Goal: Task Accomplishment & Management: Manage account settings

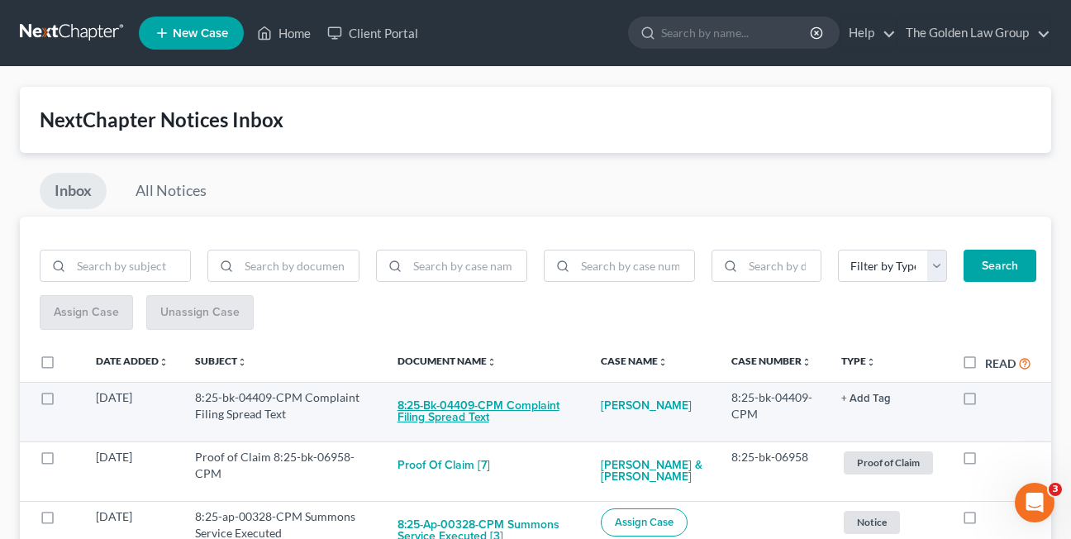
click at [445, 414] on button "8:25-bk-04409-CPM Complaint Filing Spread Text" at bounding box center [486, 411] width 178 height 45
checkbox input "true"
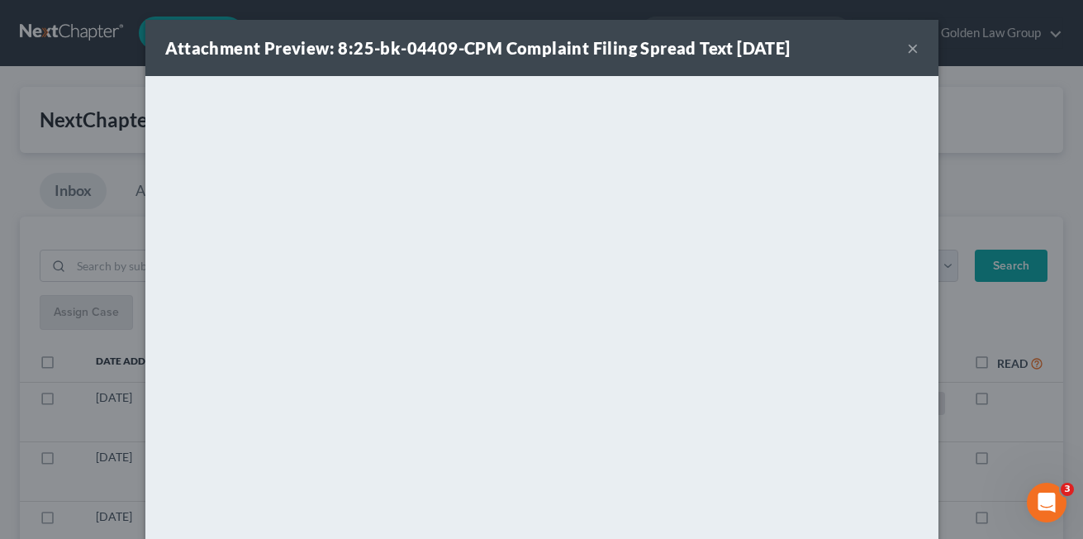
click at [907, 54] on button "×" at bounding box center [913, 48] width 12 height 20
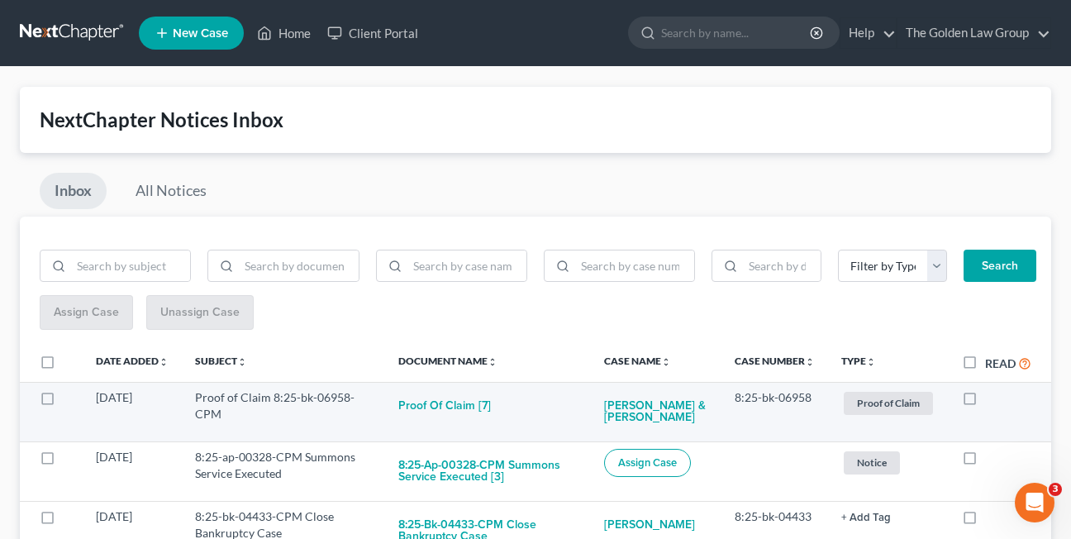
click at [985, 401] on label at bounding box center [985, 401] width 0 height 0
click at [991, 399] on input "checkbox" at bounding box center [996, 394] width 11 height 11
checkbox input "true"
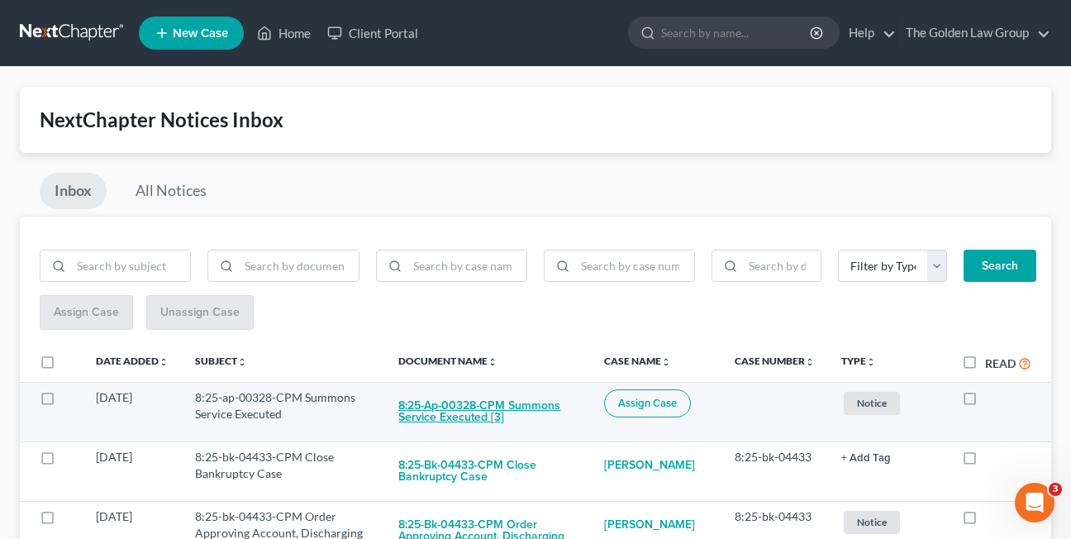
click at [439, 419] on button "8:25-ap-00328-CPM Summons Service Executed [3]" at bounding box center [487, 411] width 179 height 45
checkbox input "true"
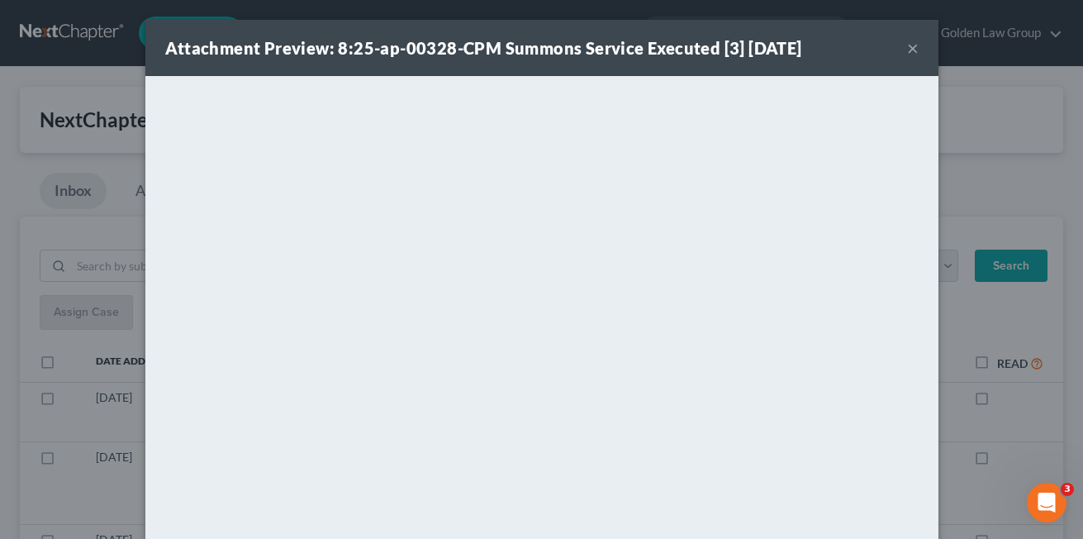
click at [907, 45] on button "×" at bounding box center [913, 48] width 12 height 20
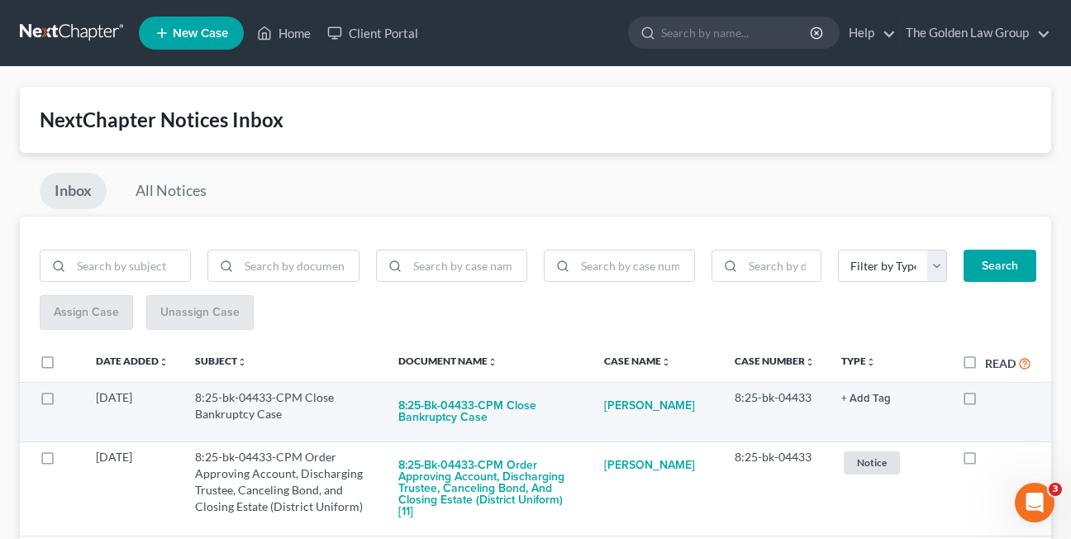
click at [985, 401] on label at bounding box center [985, 401] width 0 height 0
click at [991, 400] on input "checkbox" at bounding box center [996, 394] width 11 height 11
checkbox input "true"
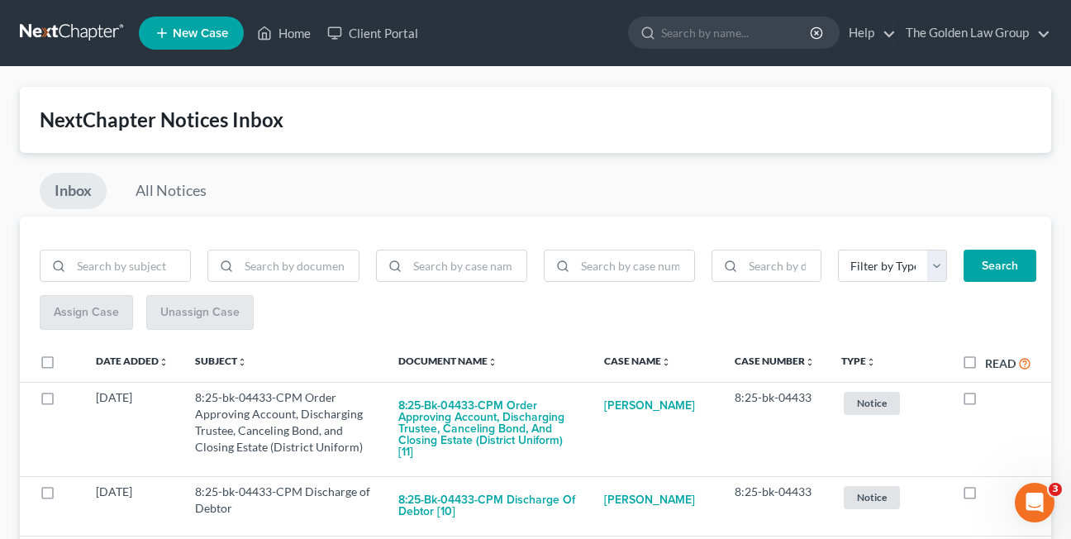
click at [985, 401] on label at bounding box center [985, 401] width 0 height 0
click at [991, 400] on input "checkbox" at bounding box center [996, 394] width 11 height 11
checkbox input "true"
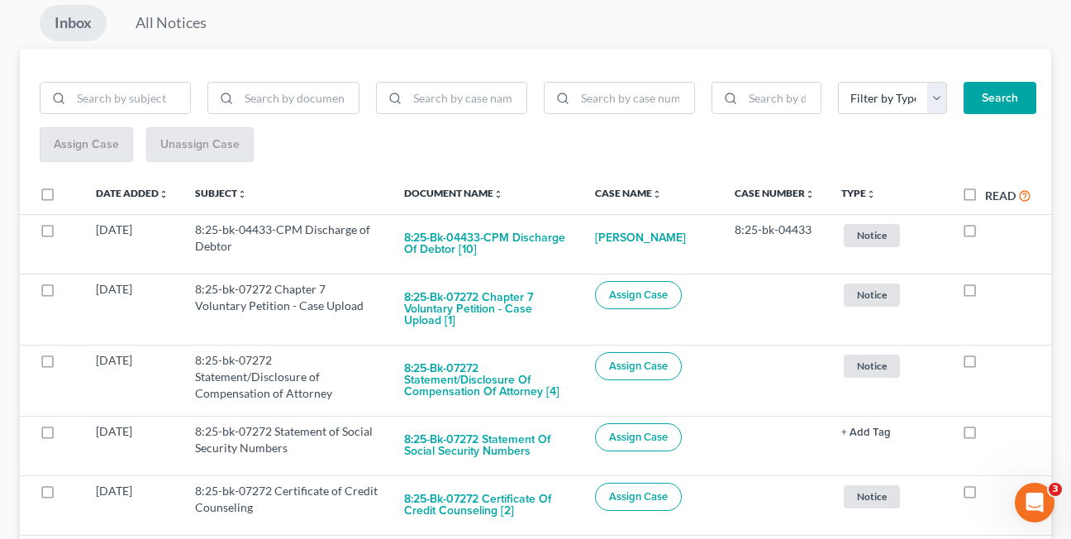
scroll to position [169, 0]
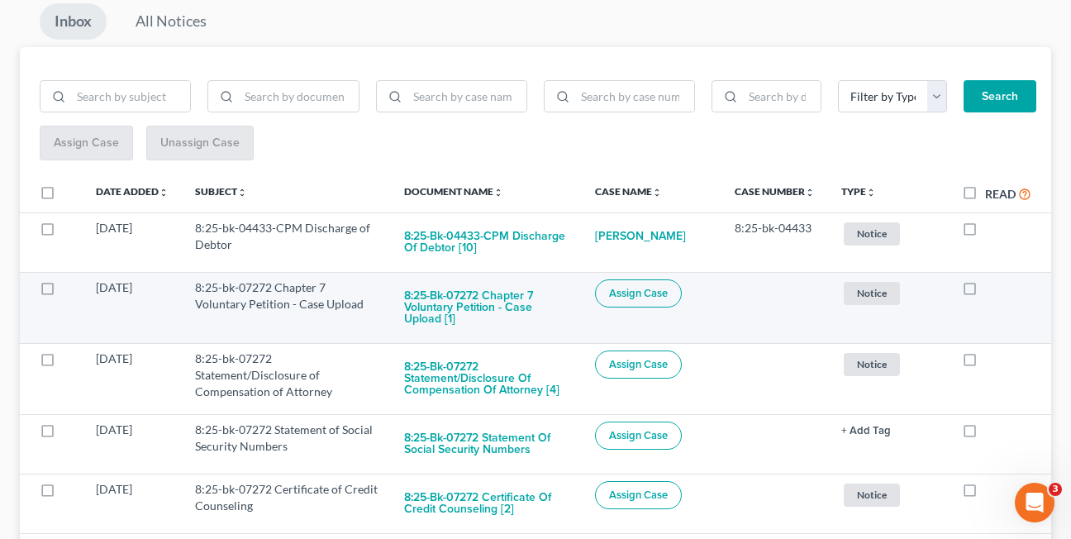
click at [985, 292] on label at bounding box center [985, 292] width 0 height 0
click at [991, 290] on input "checkbox" at bounding box center [996, 284] width 11 height 11
checkbox input "true"
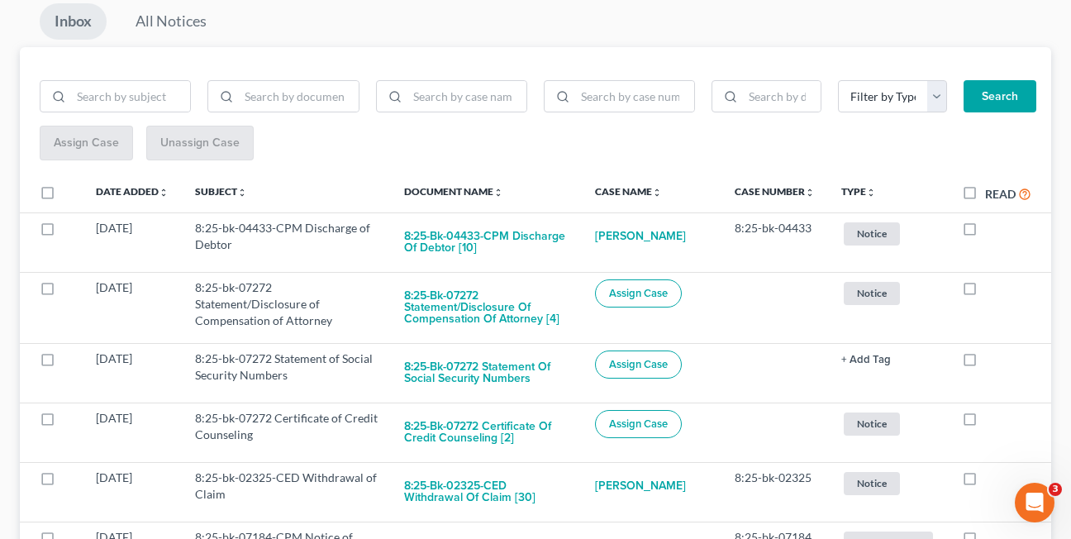
click at [985, 292] on label at bounding box center [985, 292] width 0 height 0
click at [991, 290] on input "checkbox" at bounding box center [996, 284] width 11 height 11
checkbox input "true"
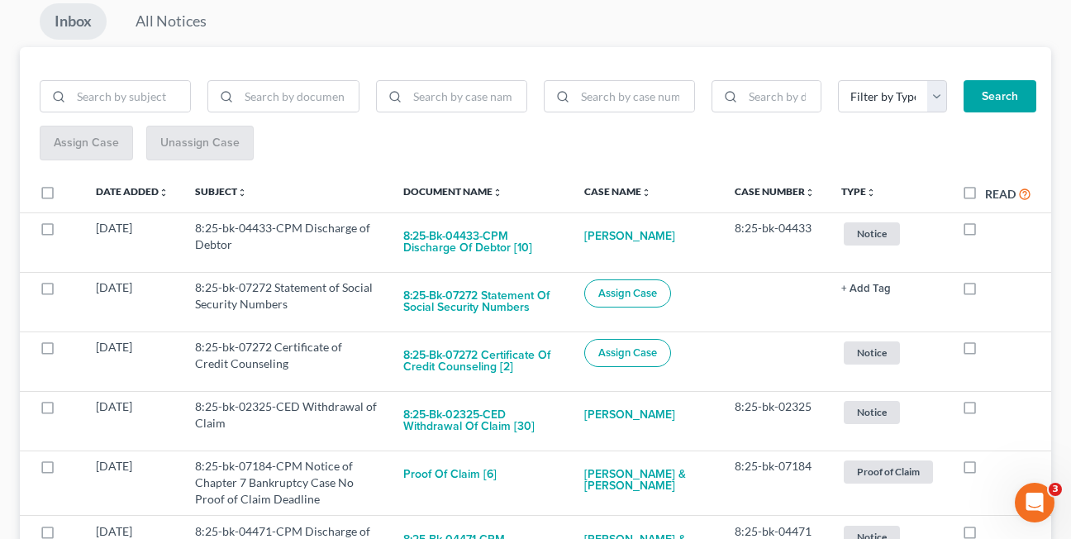
click at [985, 292] on label at bounding box center [985, 292] width 0 height 0
click at [991, 290] on input "checkbox" at bounding box center [996, 284] width 11 height 11
checkbox input "true"
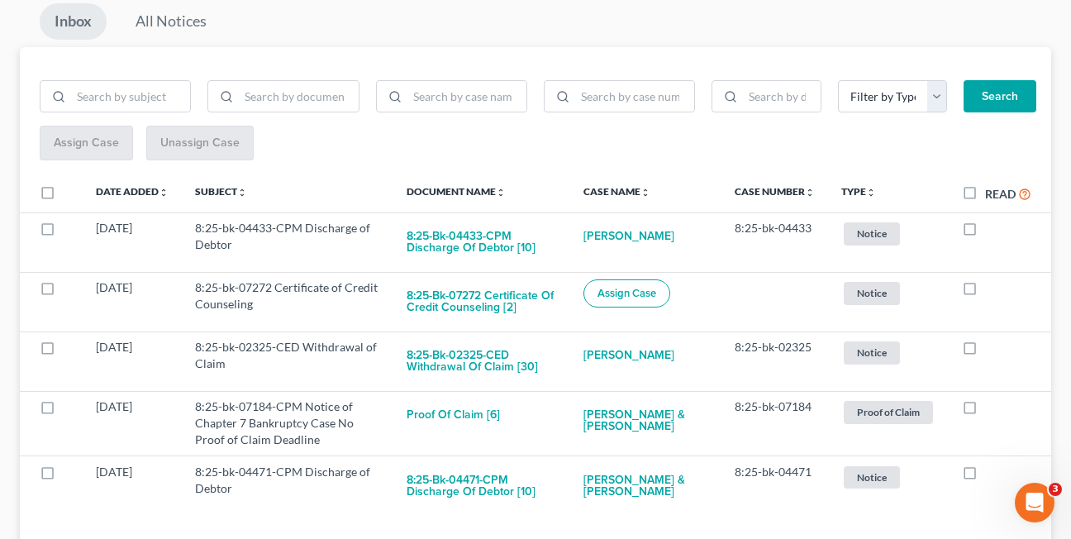
click at [985, 292] on label at bounding box center [985, 292] width 0 height 0
click at [991, 290] on input "checkbox" at bounding box center [996, 284] width 11 height 11
checkbox input "true"
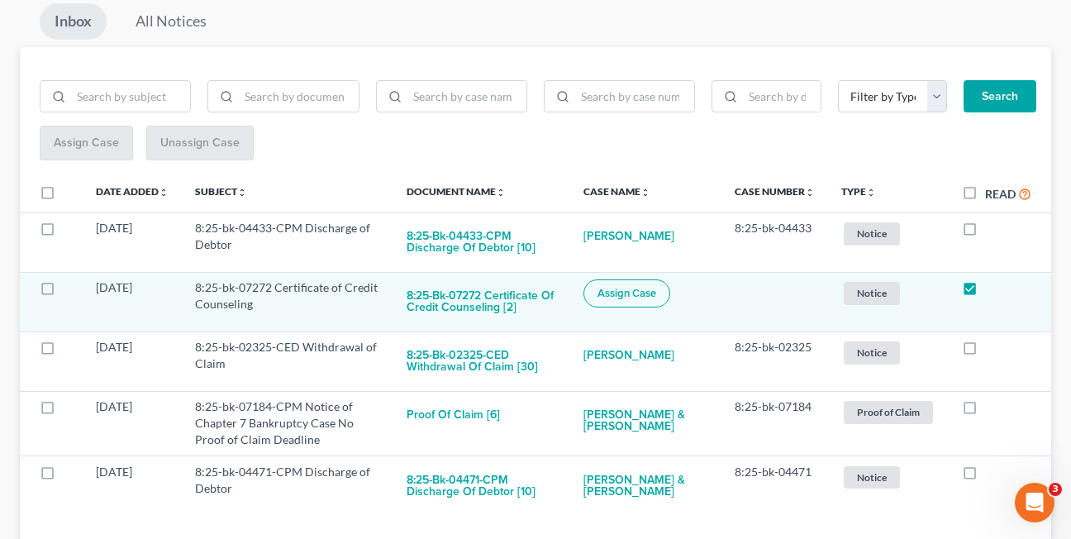
scroll to position [169, 0]
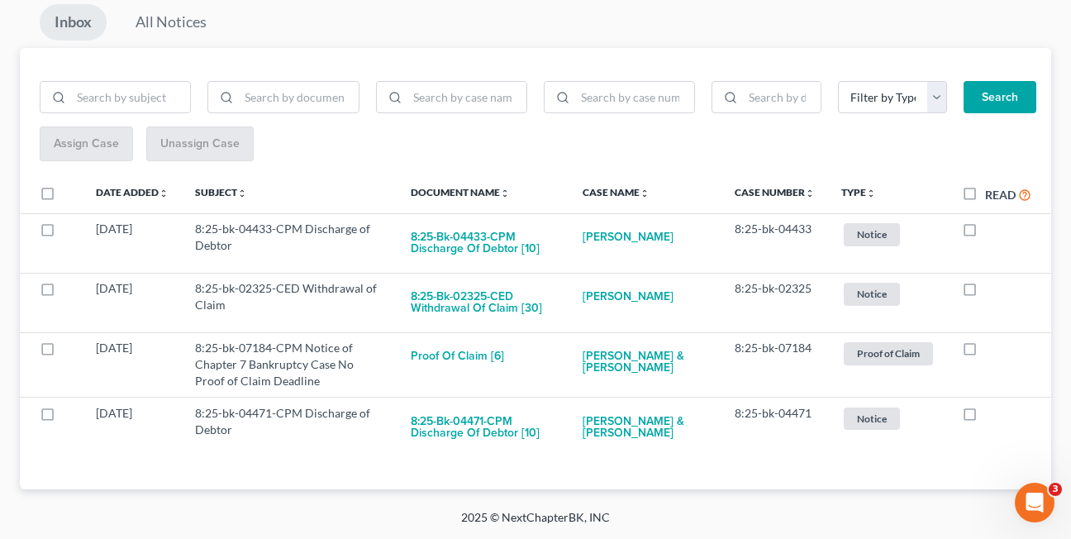
click at [985, 292] on label at bounding box center [985, 292] width 0 height 0
click at [991, 291] on input "checkbox" at bounding box center [996, 285] width 11 height 11
checkbox input "true"
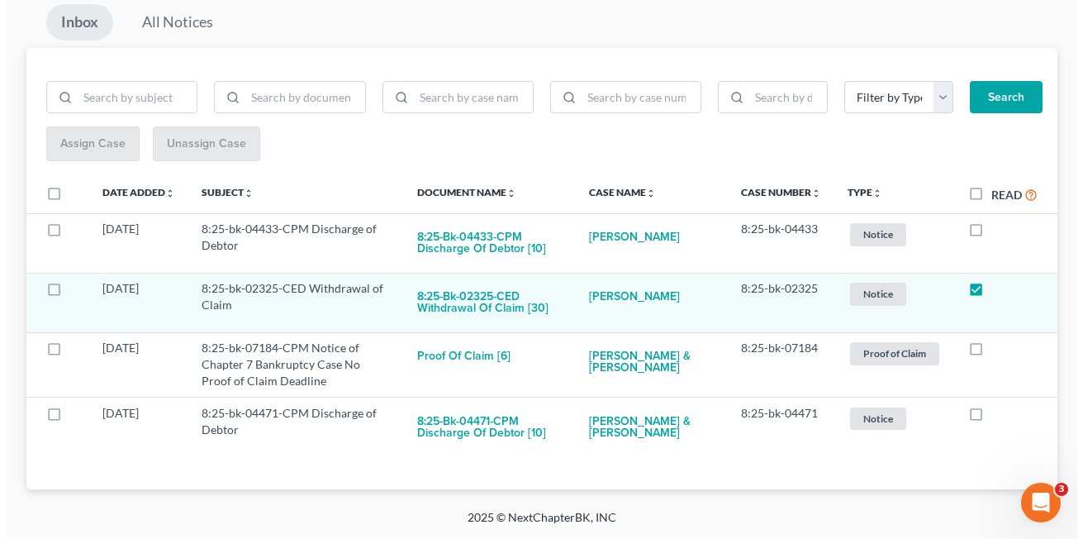
scroll to position [109, 0]
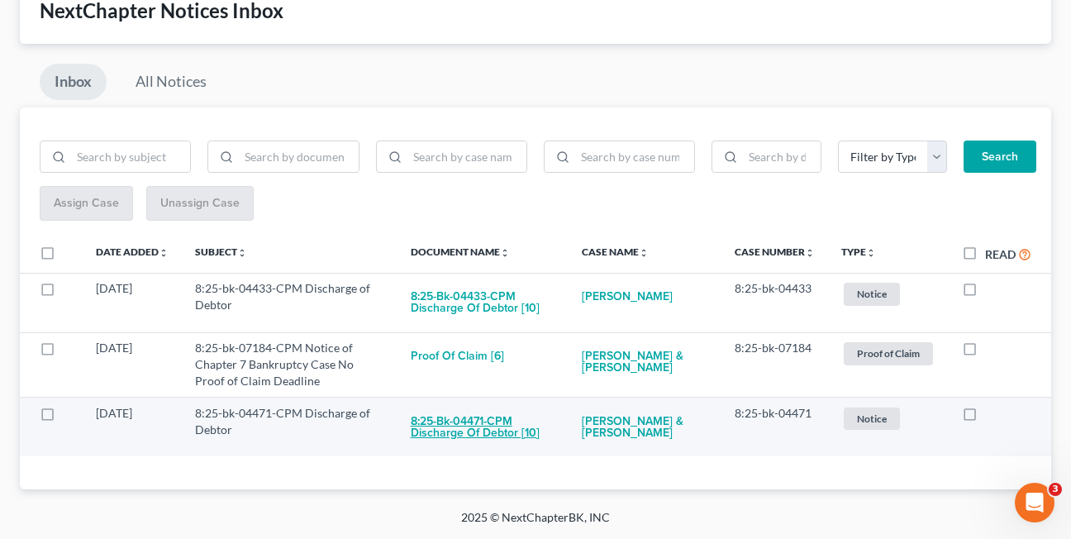
click at [472, 416] on button "8:25-bk-04471-CPM Discharge of Debtor [10]" at bounding box center [483, 427] width 145 height 45
checkbox input "true"
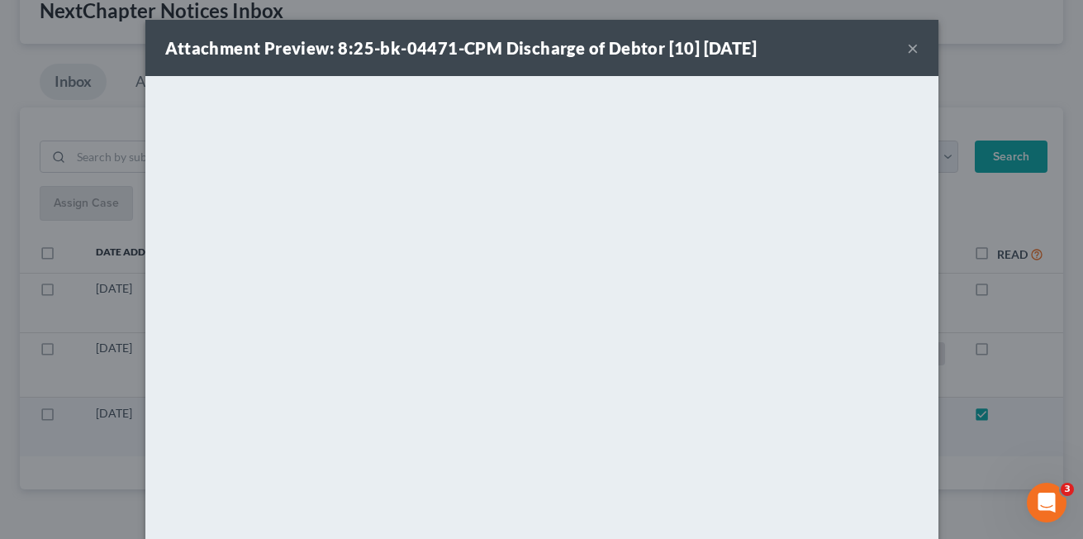
scroll to position [50, 0]
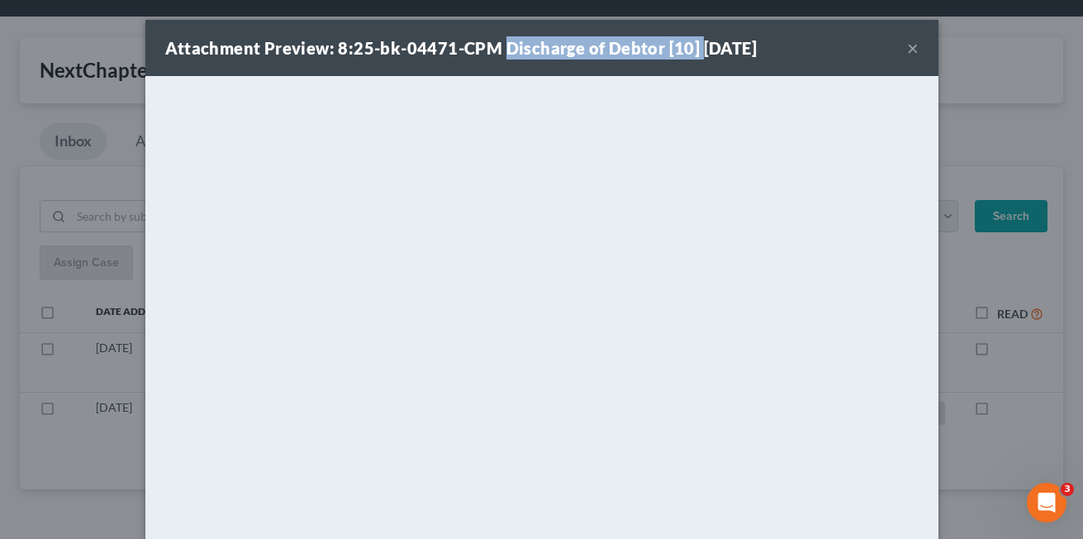
drag, startPoint x: 493, startPoint y: 45, endPoint x: 691, endPoint y: 52, distance: 198.4
click at [691, 52] on strong "Attachment Preview: 8:25-bk-04471-CPM Discharge of Debtor [10] 10/01/2025" at bounding box center [461, 48] width 592 height 20
copy strong "Discharge of Debtor [10]"
click at [907, 53] on button "×" at bounding box center [913, 48] width 12 height 20
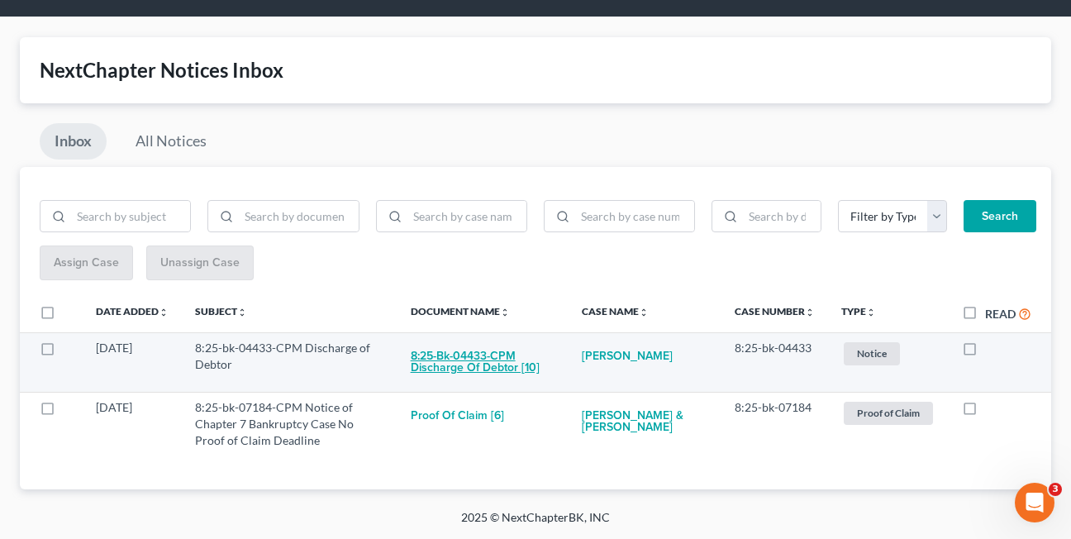
click at [445, 367] on button "8:25-bk-04433-CPM Discharge of Debtor [10]" at bounding box center [483, 362] width 145 height 45
checkbox input "true"
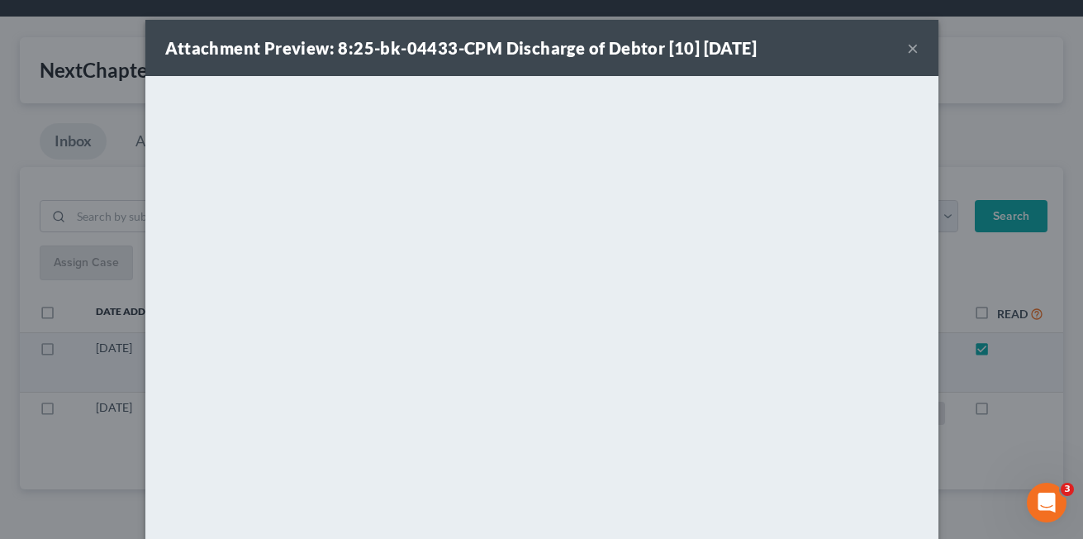
scroll to position [0, 0]
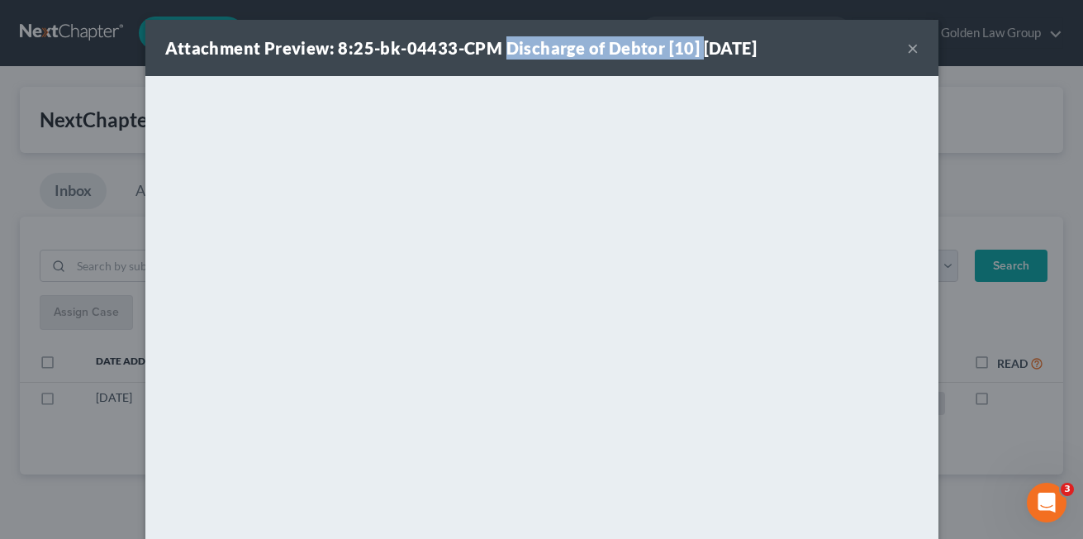
drag, startPoint x: 498, startPoint y: 50, endPoint x: 691, endPoint y: 55, distance: 193.4
click at [691, 55] on strong "Attachment Preview: 8:25-bk-04433-CPM Discharge of Debtor [10] 10/01/2025" at bounding box center [461, 48] width 592 height 20
copy strong "Discharge of Debtor [10]"
click at [907, 47] on button "×" at bounding box center [913, 48] width 12 height 20
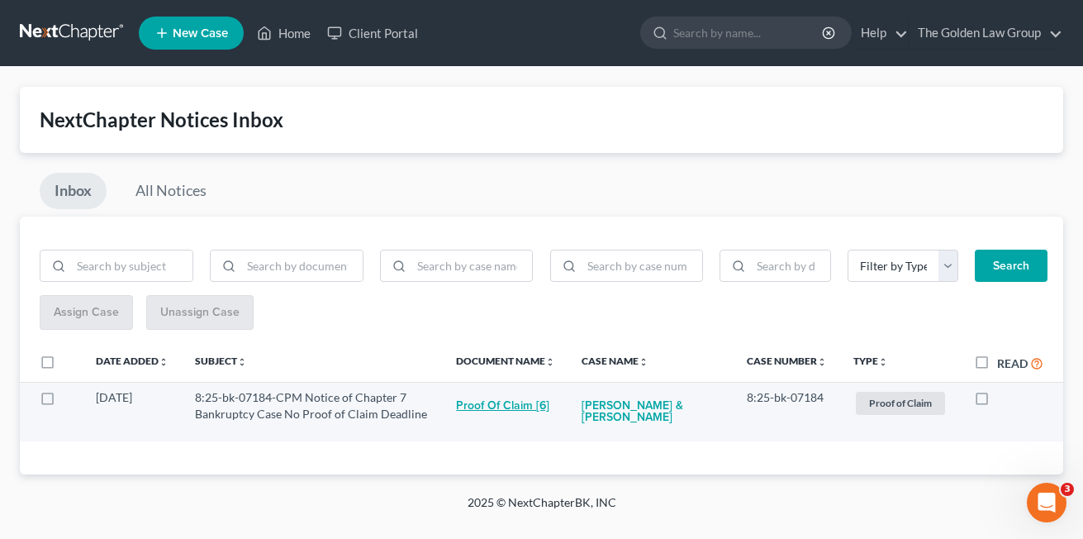
click at [496, 406] on button "Proof of Claim [6]" at bounding box center [502, 405] width 93 height 33
checkbox input "true"
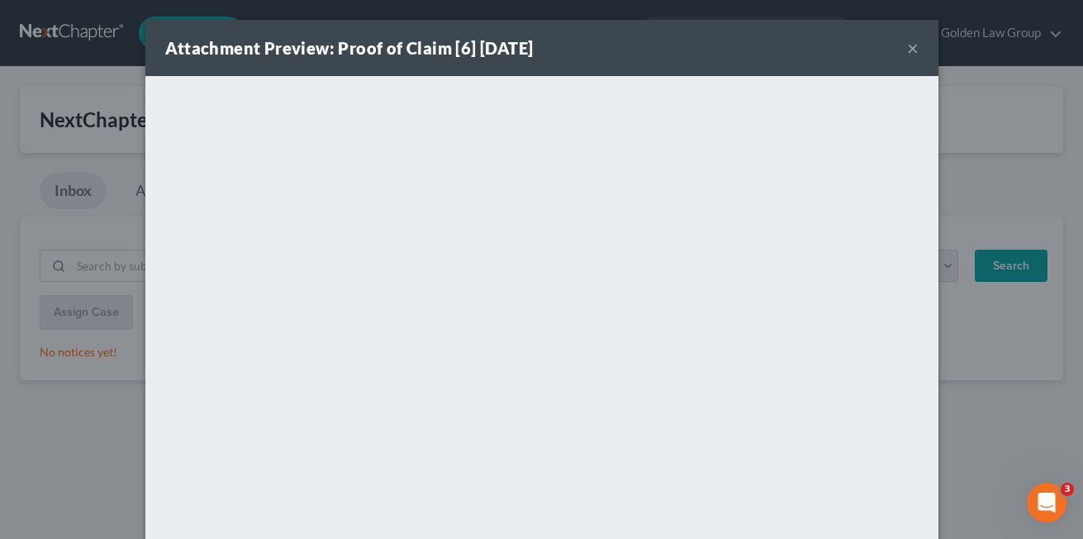
click at [907, 51] on button "×" at bounding box center [913, 48] width 12 height 20
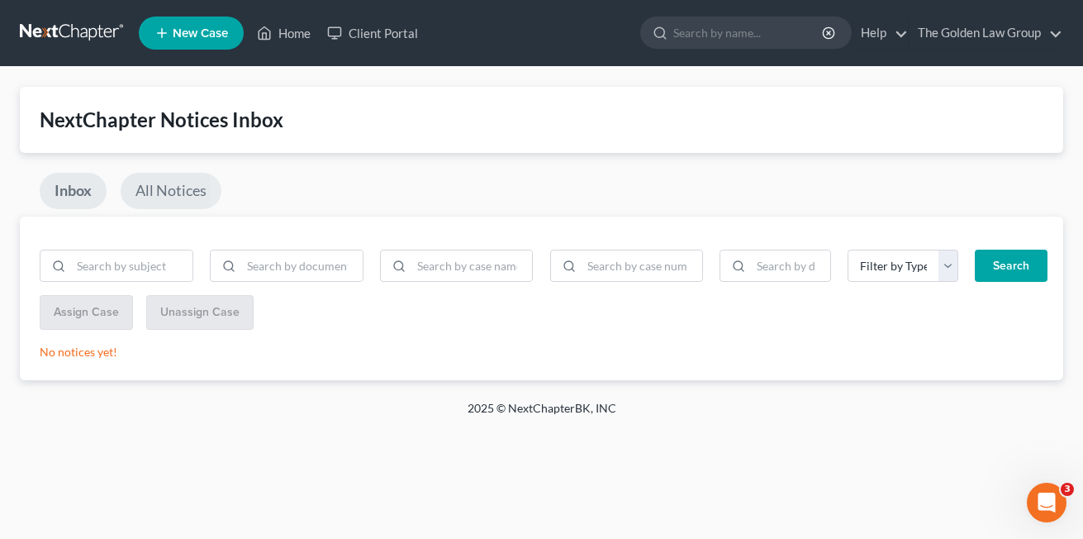
click at [179, 194] on link "All Notices" at bounding box center [171, 191] width 101 height 36
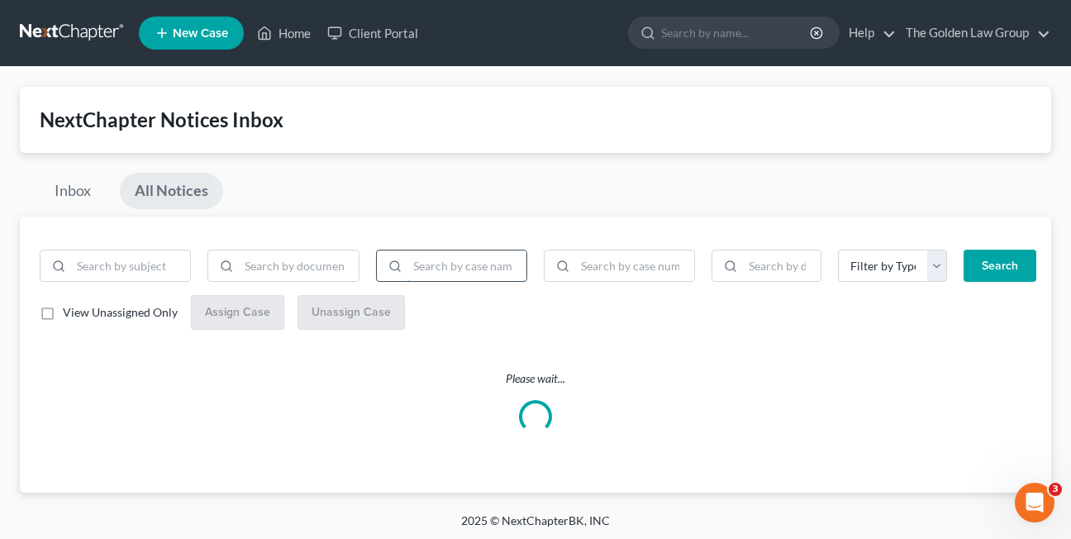
click at [451, 268] on input "search" at bounding box center [466, 265] width 119 height 31
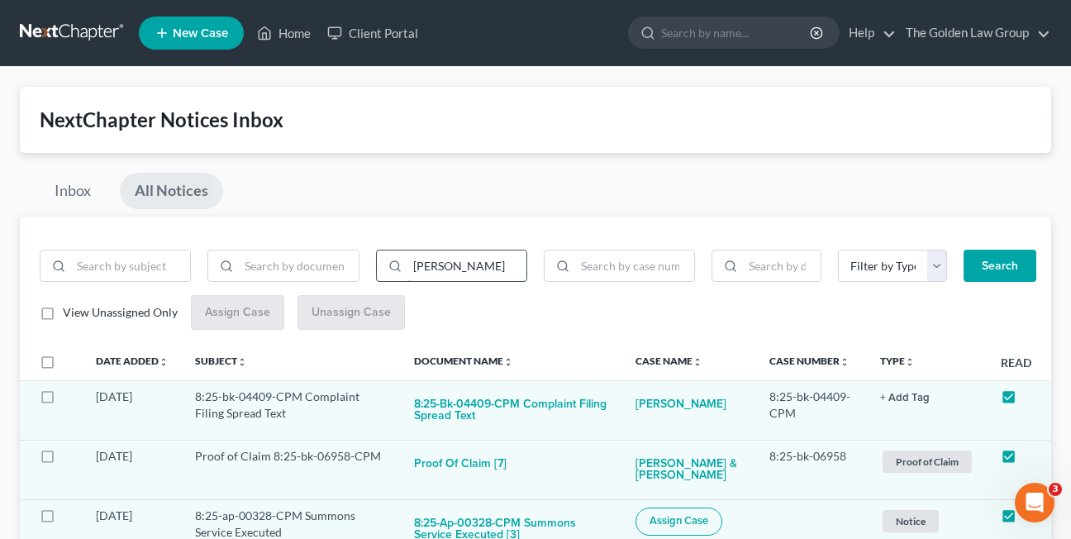
type input "huffman"
click at [963, 249] on button "Search" at bounding box center [999, 265] width 73 height 33
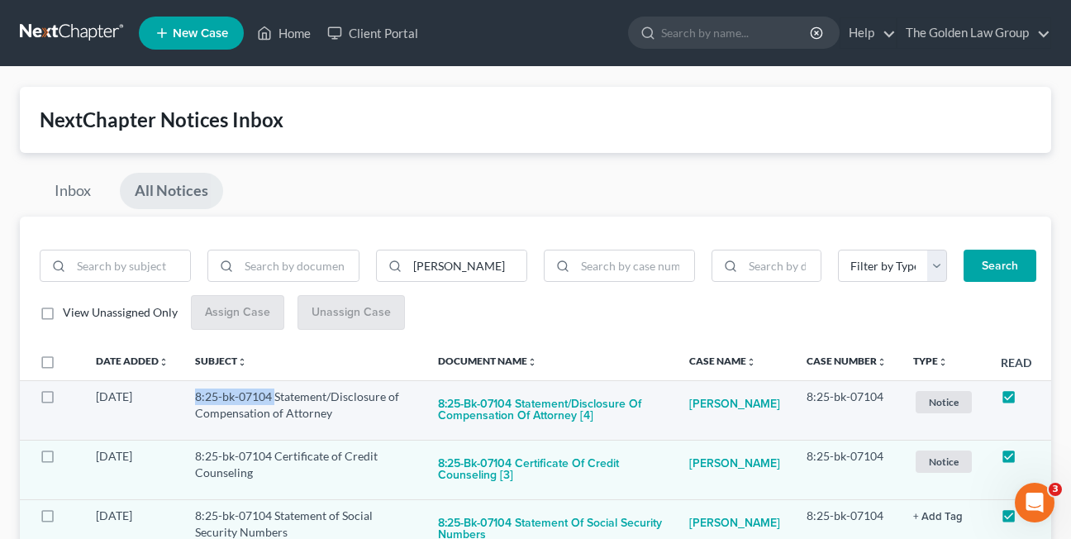
drag, startPoint x: 192, startPoint y: 392, endPoint x: 275, endPoint y: 396, distance: 83.5
click at [275, 396] on td "8:25-bk-07104 Statement/Disclosure of Compensation of Attorney" at bounding box center [303, 409] width 243 height 59
copy td "8:25-bk-07104"
click at [69, 191] on link "Inbox" at bounding box center [73, 191] width 66 height 36
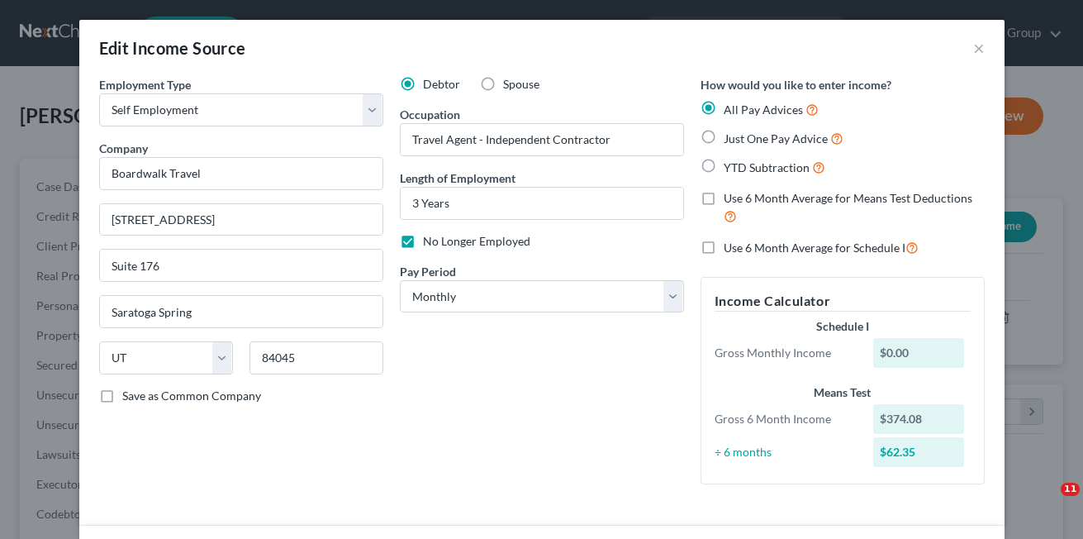
select select "1"
select select "46"
select select "0"
click at [973, 47] on button "×" at bounding box center [979, 48] width 12 height 20
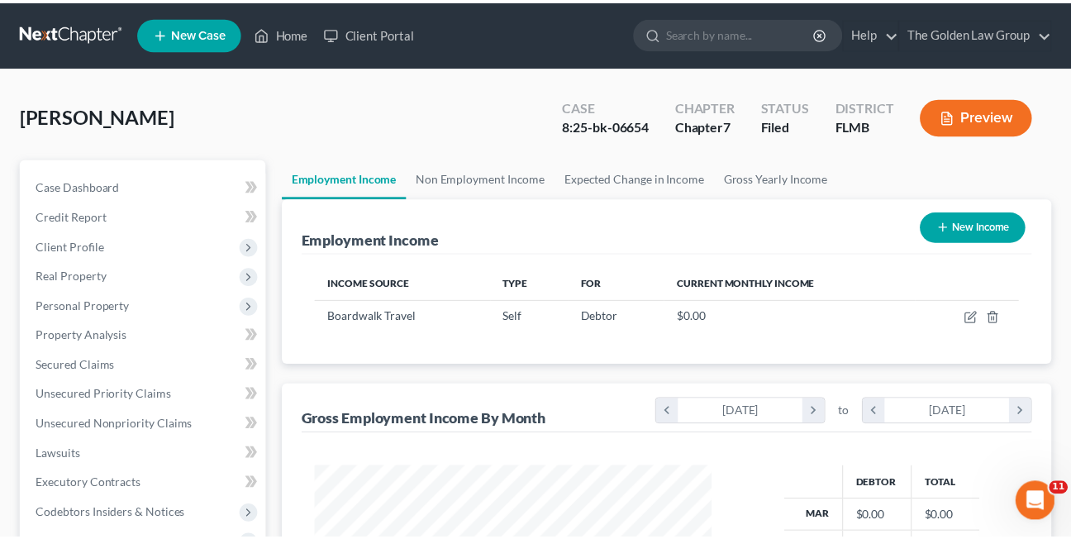
scroll to position [825798, 825665]
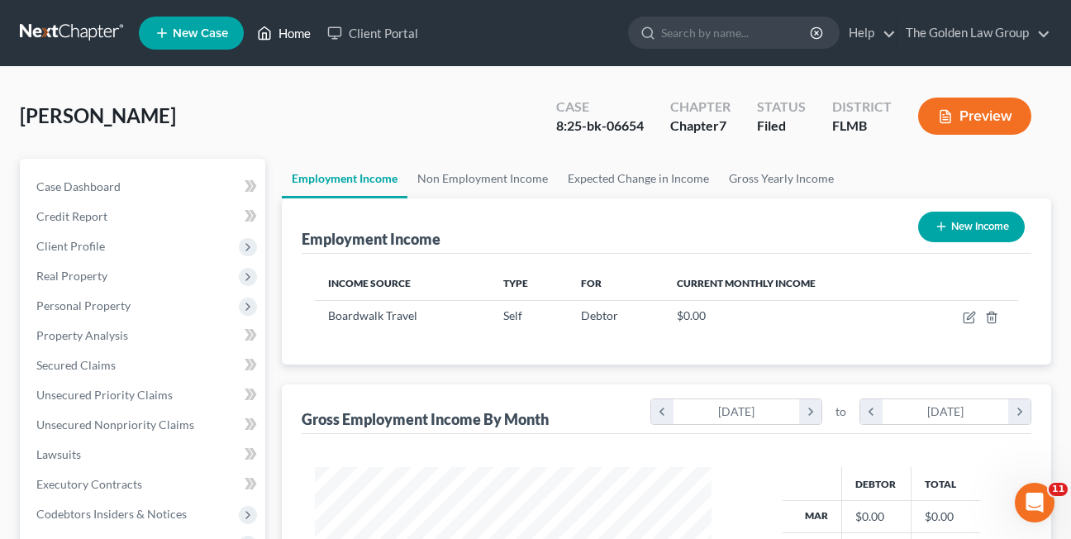
click at [292, 34] on link "Home" at bounding box center [284, 33] width 70 height 30
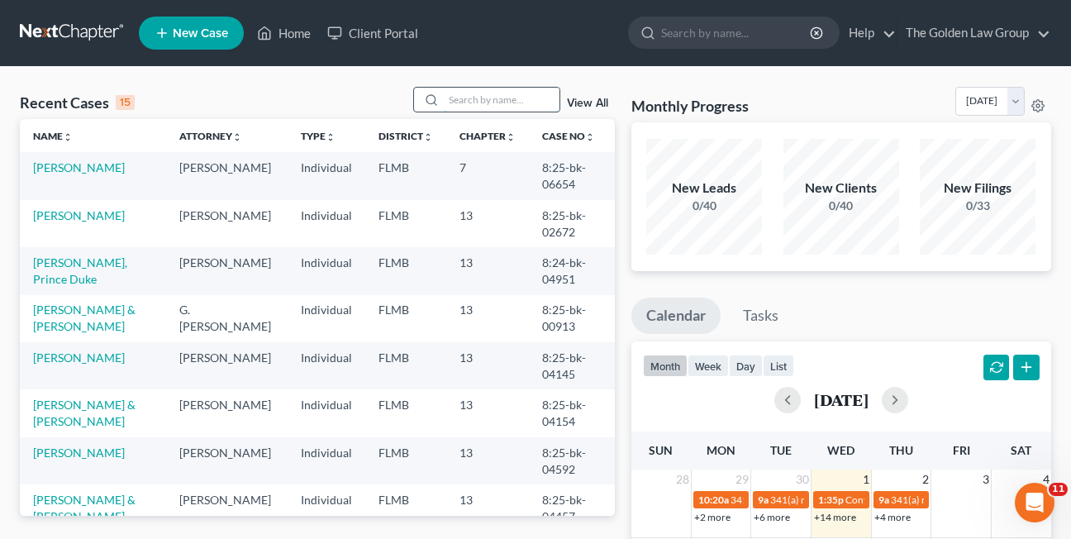
click at [463, 100] on input "search" at bounding box center [502, 100] width 116 height 24
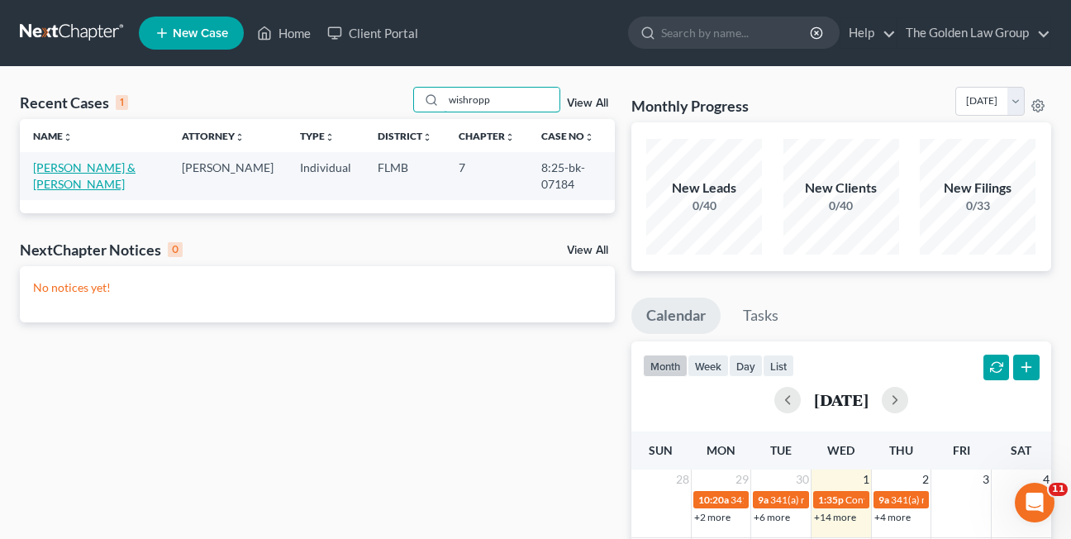
type input "wishropp"
click at [56, 169] on link "[PERSON_NAME] & [PERSON_NAME]" at bounding box center [84, 175] width 102 height 31
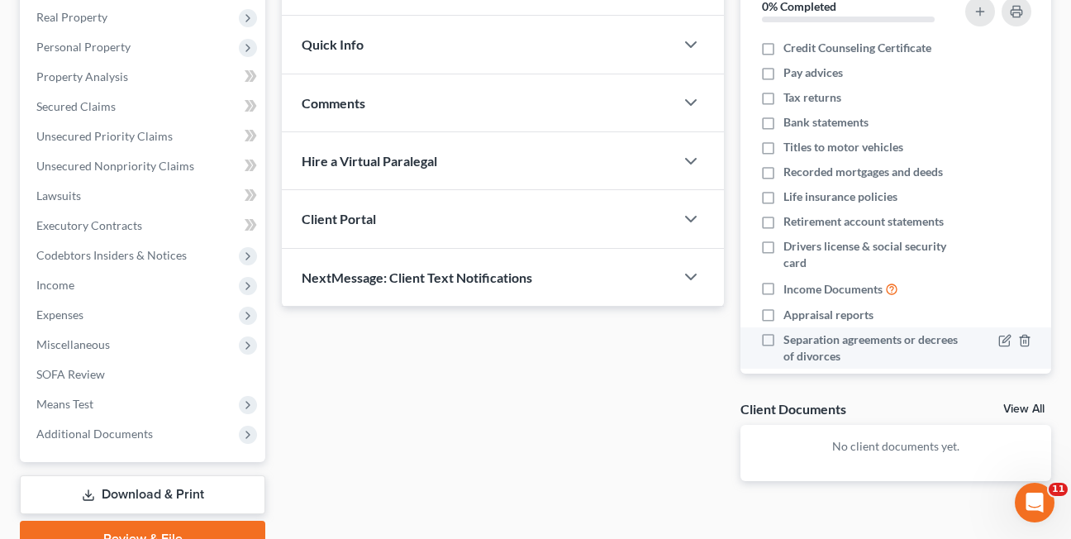
scroll to position [299, 0]
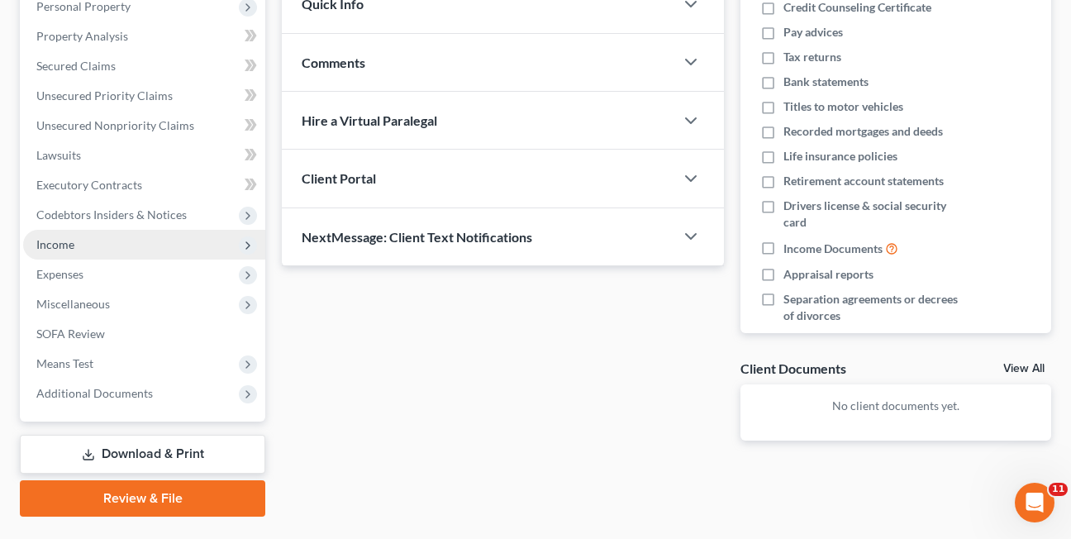
click at [73, 245] on span "Income" at bounding box center [55, 244] width 38 height 14
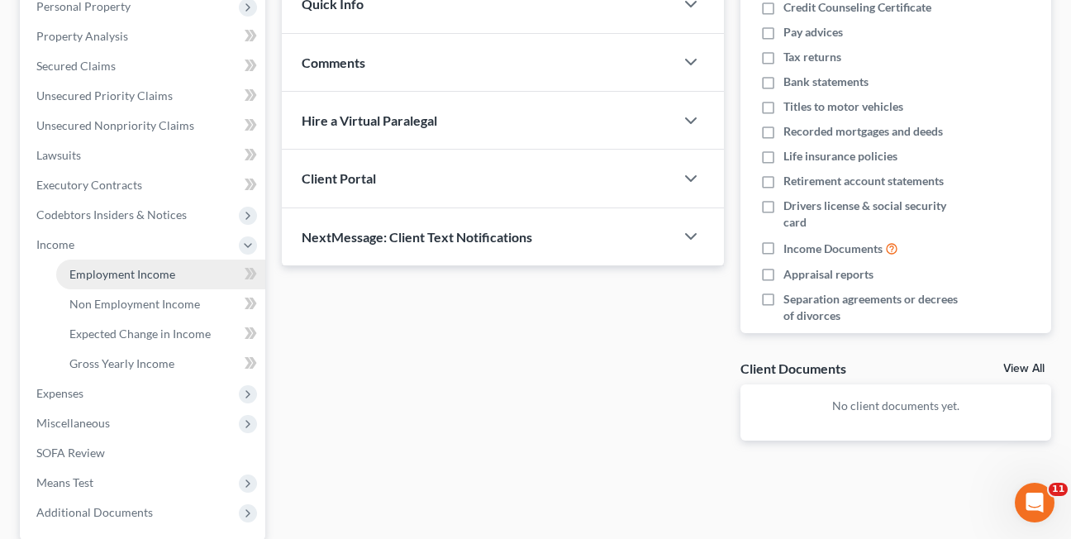
click at [98, 274] on span "Employment Income" at bounding box center [122, 274] width 106 height 14
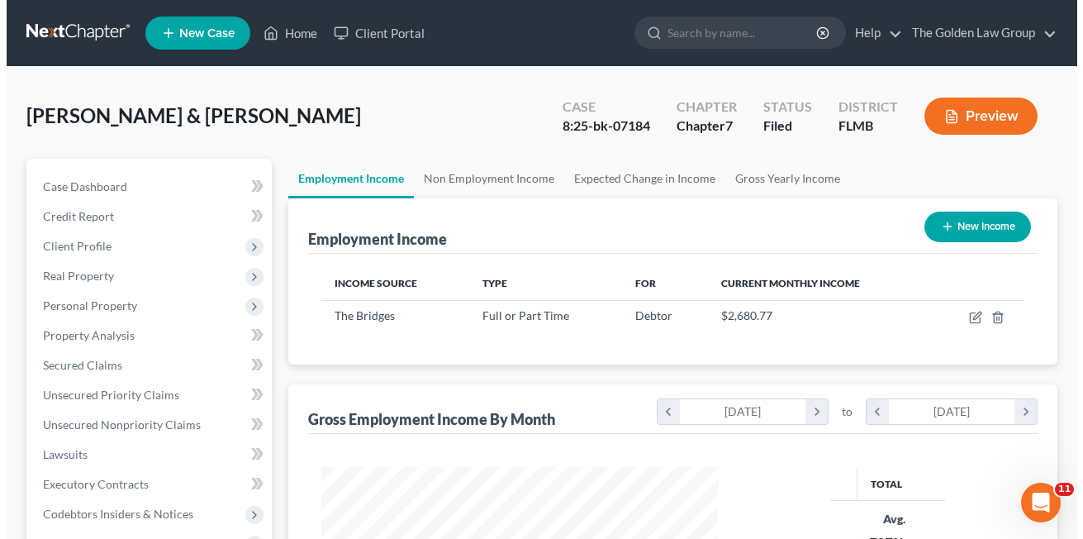
scroll to position [297, 430]
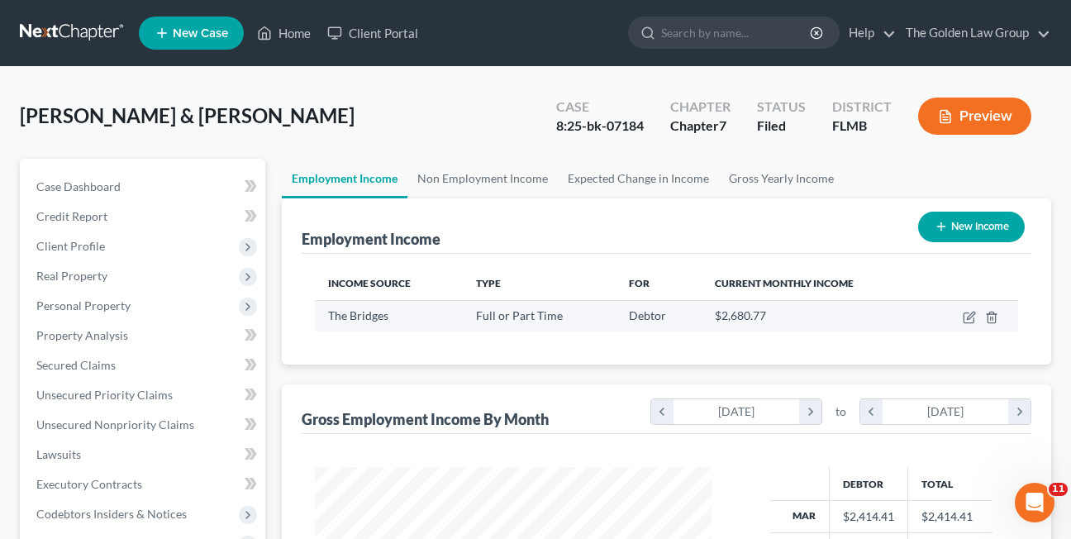
click at [967, 324] on td at bounding box center [971, 315] width 93 height 31
click at [967, 317] on icon "button" at bounding box center [968, 317] width 13 height 13
select select "0"
select select "9"
select select "2"
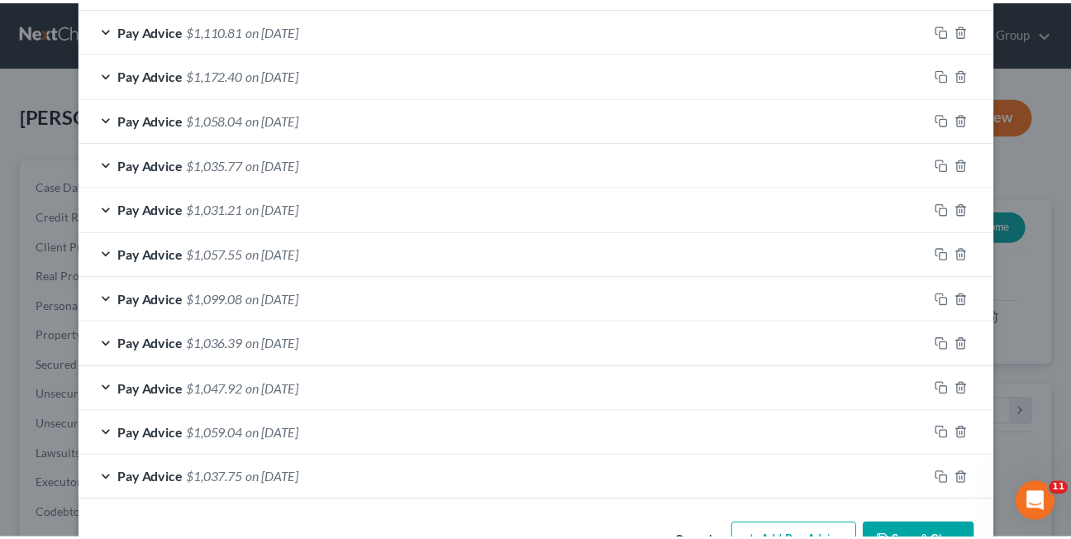
scroll to position [697, 0]
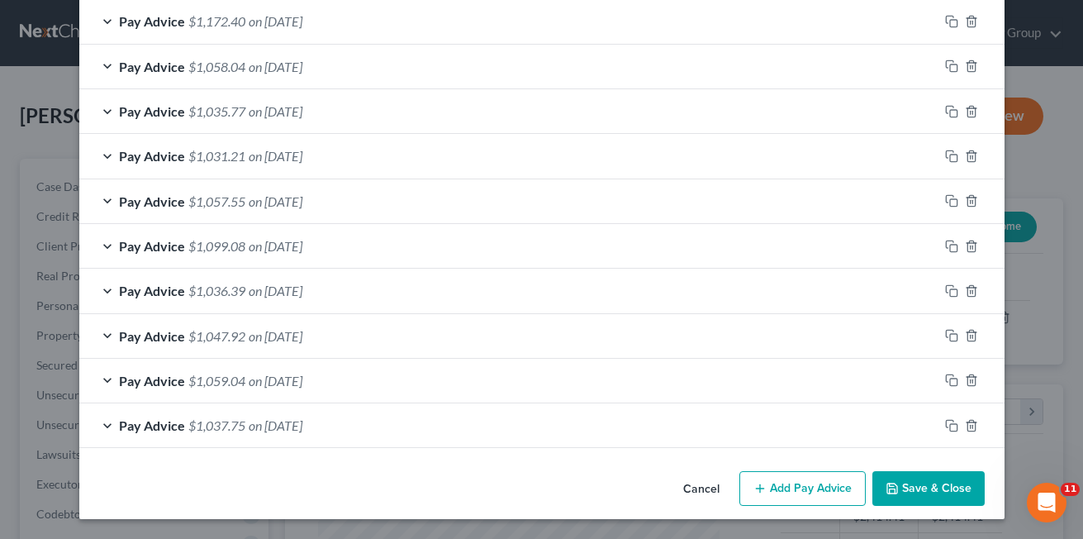
click at [696, 487] on button "Cancel" at bounding box center [701, 489] width 63 height 33
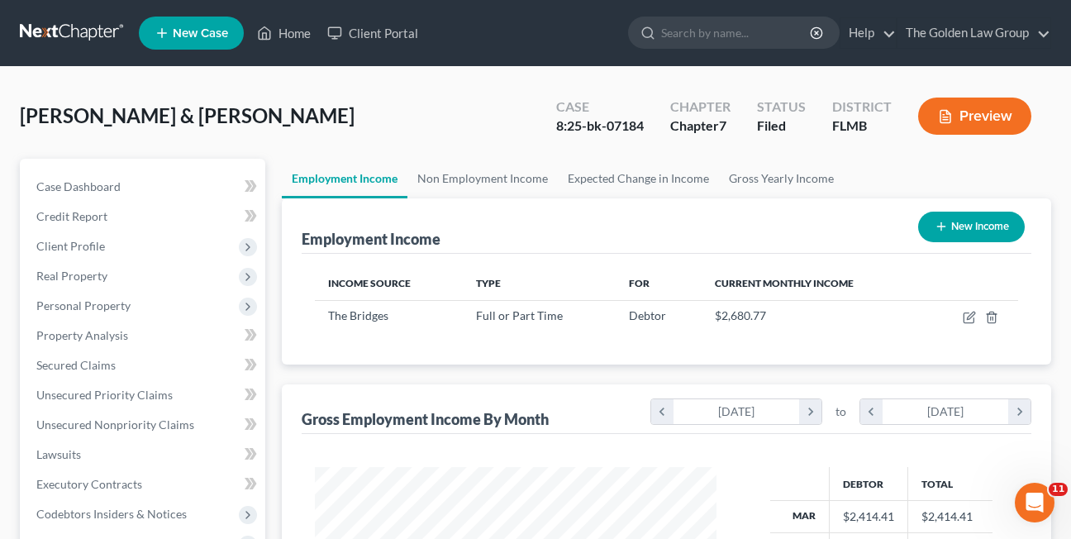
scroll to position [825798, 825665]
click at [489, 177] on link "Non Employment Income" at bounding box center [482, 179] width 150 height 40
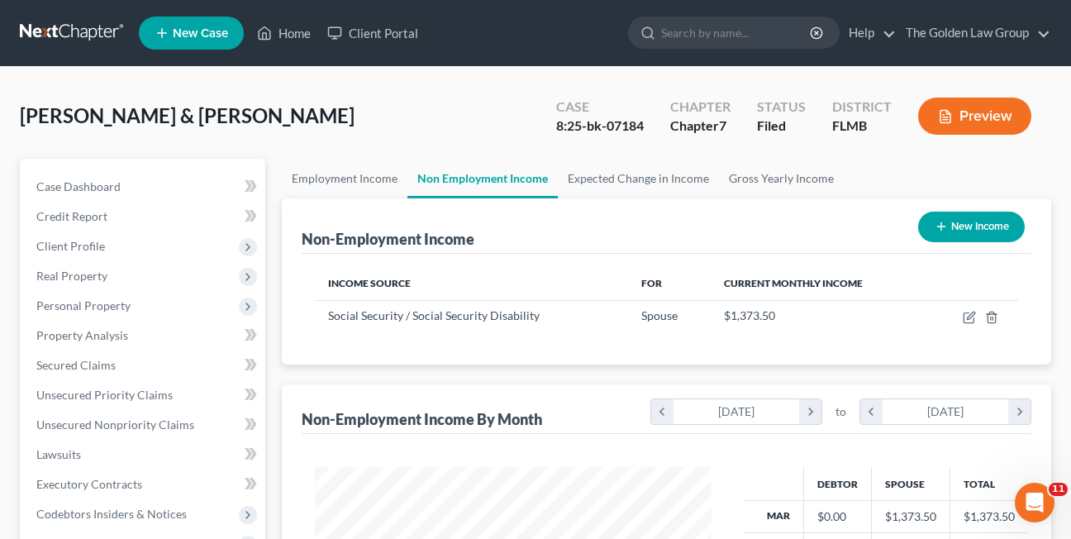
scroll to position [297, 430]
